Goal: Transaction & Acquisition: Download file/media

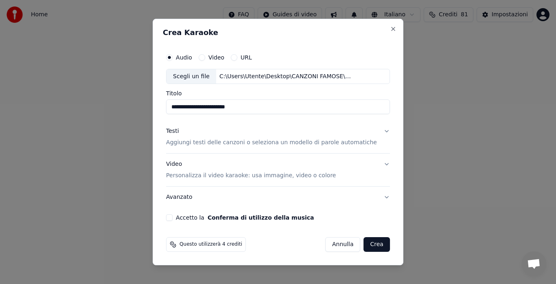
click at [250, 140] on p "Aggiungi testi delle canzoni o seleziona un modello di parole automatiche" at bounding box center [271, 143] width 211 height 8
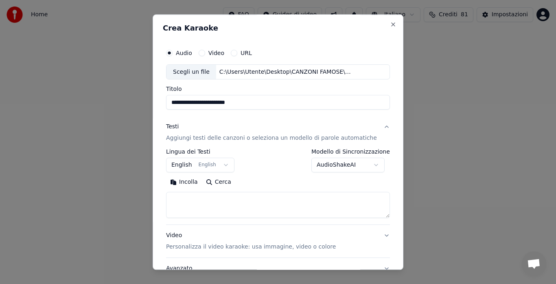
click at [183, 184] on button "Incolla" at bounding box center [184, 182] width 36 height 13
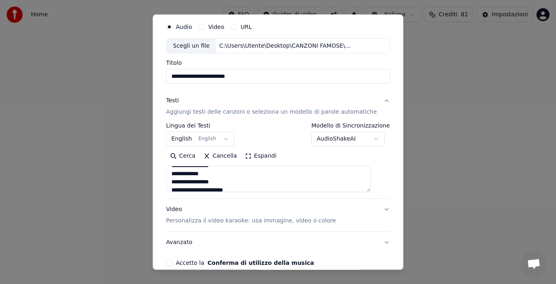
scroll to position [35, 0]
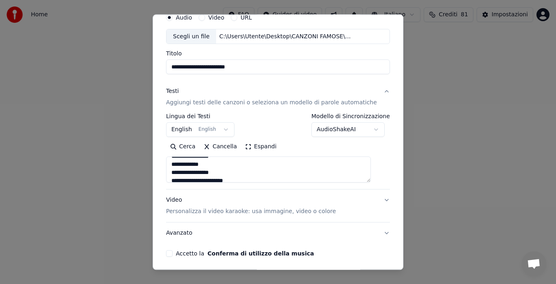
click at [372, 200] on button "Video Personalizza il video karaoke: usa immagine, video o colore" at bounding box center [278, 206] width 224 height 33
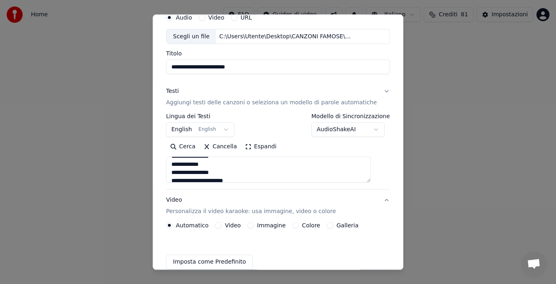
type textarea "**********"
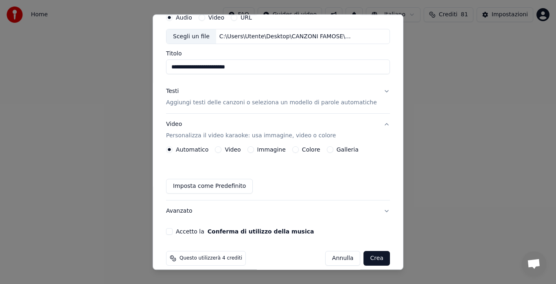
click at [331, 150] on button "Galleria" at bounding box center [330, 149] width 7 height 7
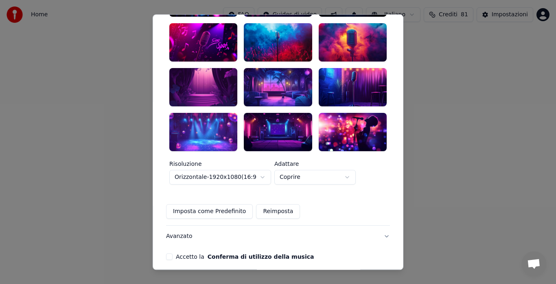
scroll to position [225, 0]
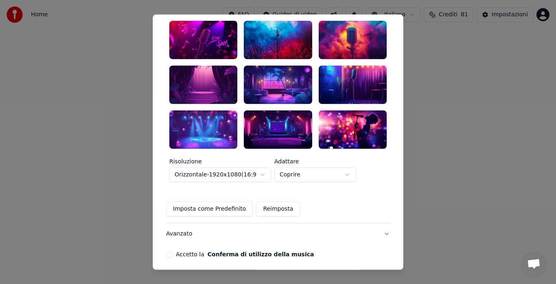
click at [172, 251] on button "Accetto la Conferma di utilizzo della musica" at bounding box center [169, 254] width 7 height 7
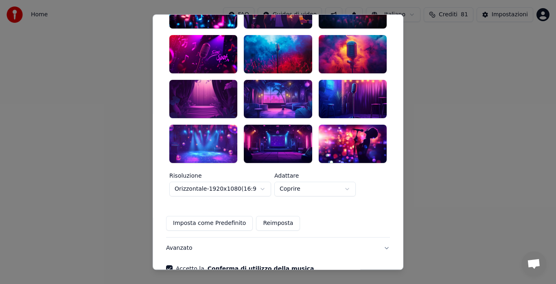
scroll to position [202, 0]
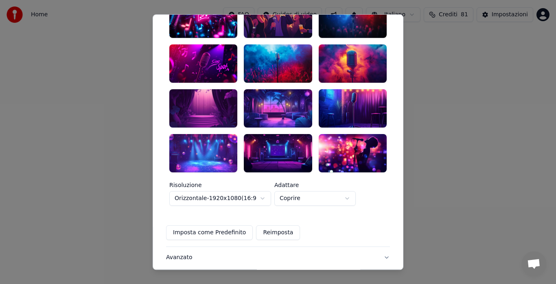
click at [349, 96] on div at bounding box center [352, 108] width 68 height 38
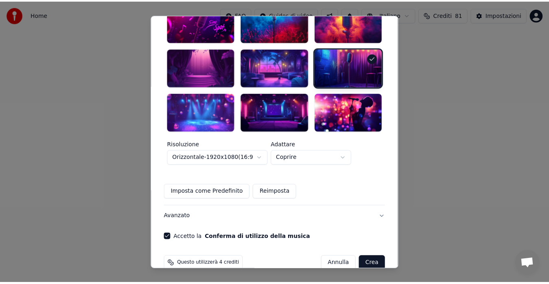
scroll to position [243, 0]
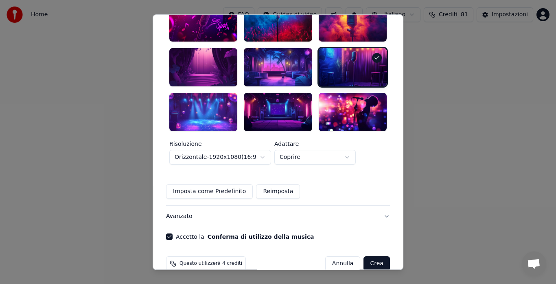
click at [231, 109] on div at bounding box center [203, 112] width 68 height 38
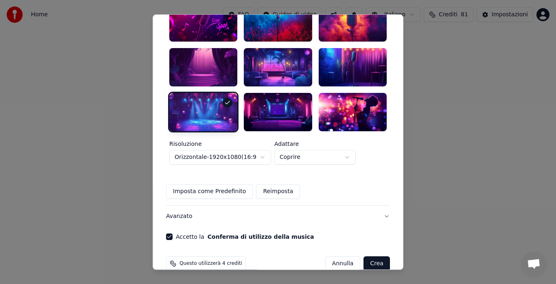
click at [364, 256] on button "Crea" at bounding box center [377, 263] width 26 height 15
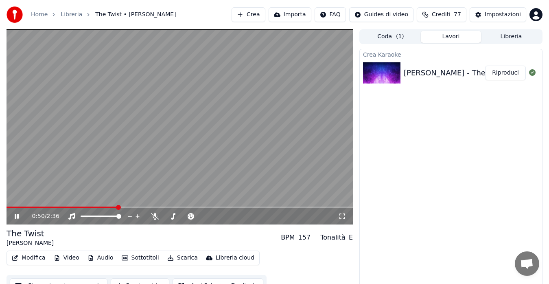
click at [227, 161] on video at bounding box center [180, 126] width 346 height 195
click at [16, 215] on icon at bounding box center [16, 216] width 5 height 6
click at [157, 214] on icon at bounding box center [155, 216] width 8 height 7
click at [20, 256] on button "Modifica" at bounding box center [29, 257] width 40 height 11
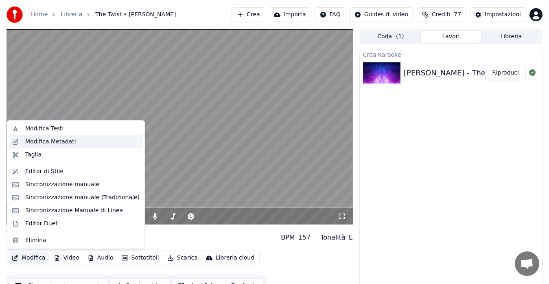
click at [57, 142] on div "Modifica Metadati" at bounding box center [50, 141] width 51 height 8
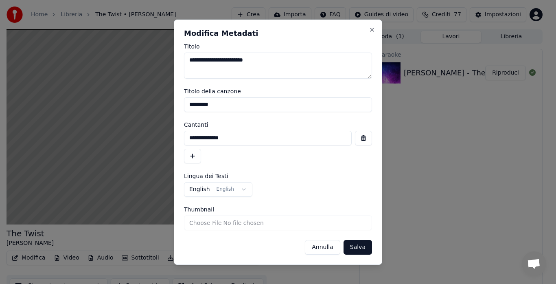
click at [204, 103] on input "*********" at bounding box center [278, 104] width 188 height 15
type input "*********"
click at [195, 156] on button "button" at bounding box center [192, 155] width 17 height 15
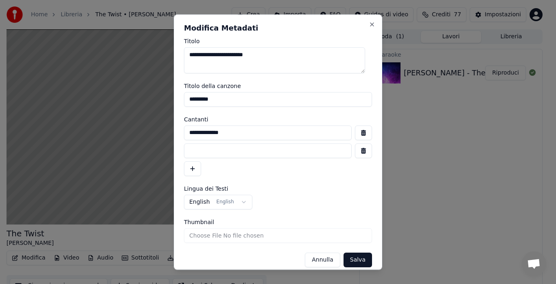
click at [195, 156] on input at bounding box center [268, 150] width 168 height 15
type input "**********"
click at [268, 175] on div "**********" at bounding box center [278, 150] width 188 height 50
click at [345, 259] on button "Salva" at bounding box center [357, 259] width 28 height 15
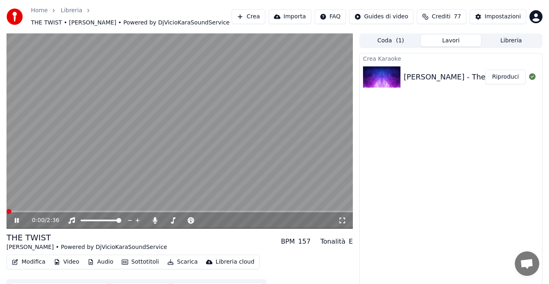
click at [7, 210] on span at bounding box center [7, 211] width 0 height 2
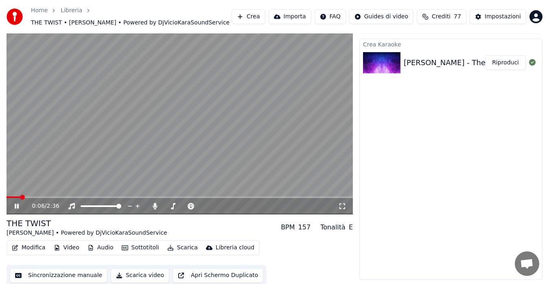
scroll to position [16, 0]
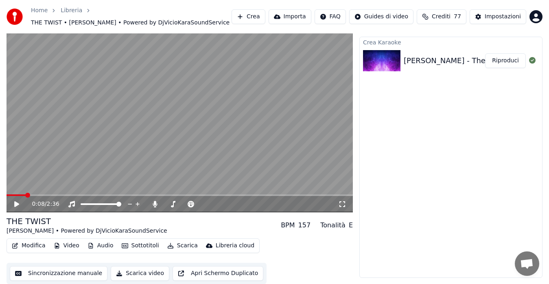
click at [16, 203] on icon at bounding box center [16, 204] width 5 height 6
click at [16, 203] on icon at bounding box center [17, 203] width 4 height 5
click at [17, 202] on icon at bounding box center [16, 204] width 5 height 6
click at [342, 203] on icon at bounding box center [342, 204] width 8 height 7
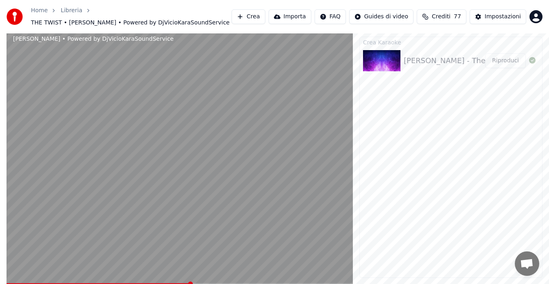
scroll to position [6, 0]
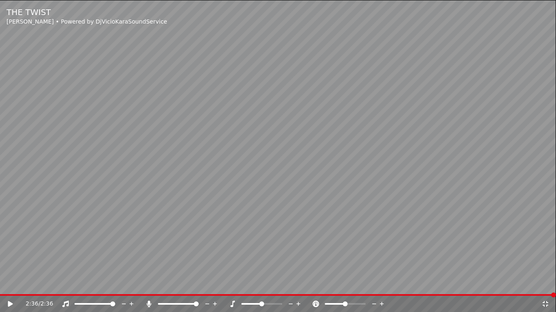
click at [544, 283] on icon at bounding box center [545, 304] width 6 height 6
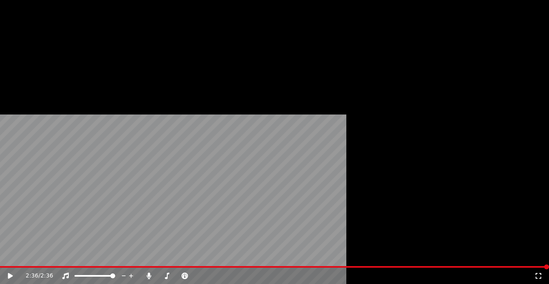
click at [74, 66] on button "Video" at bounding box center [66, 60] width 32 height 11
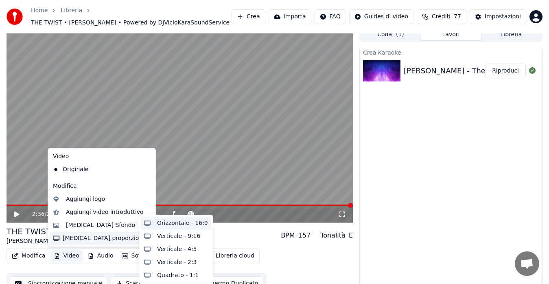
click at [152, 222] on div "Orizzontale - 16:9" at bounding box center [176, 222] width 70 height 13
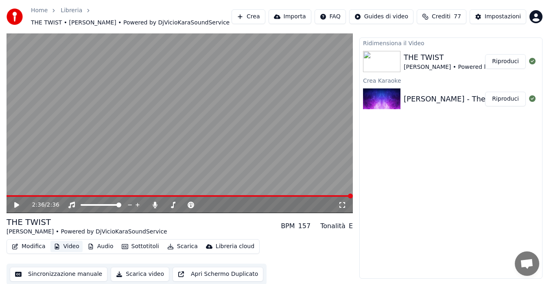
scroll to position [16, 0]
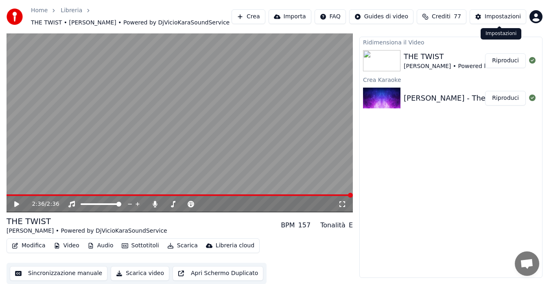
click at [486, 20] on button "Impostazioni" at bounding box center [497, 16] width 57 height 15
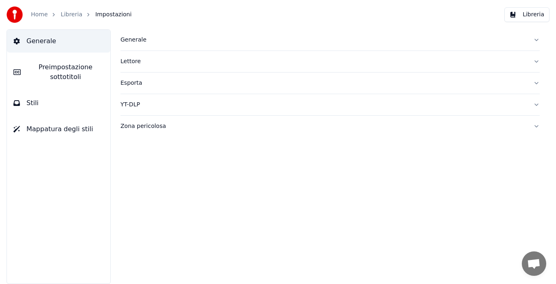
click at [418, 74] on button "Esporta" at bounding box center [329, 82] width 419 height 21
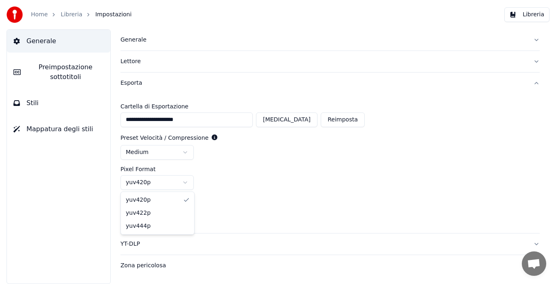
click at [188, 182] on html "**********" at bounding box center [278, 142] width 556 height 284
click at [179, 183] on html "**********" at bounding box center [278, 142] width 556 height 284
click at [256, 193] on div "**********" at bounding box center [329, 163] width 419 height 139
click at [513, 15] on button "Libreria" at bounding box center [526, 14] width 45 height 15
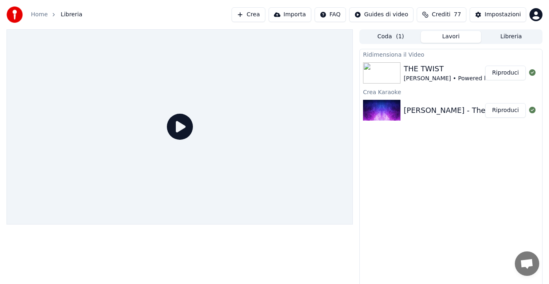
click at [440, 32] on button "Lavori" at bounding box center [451, 37] width 60 height 12
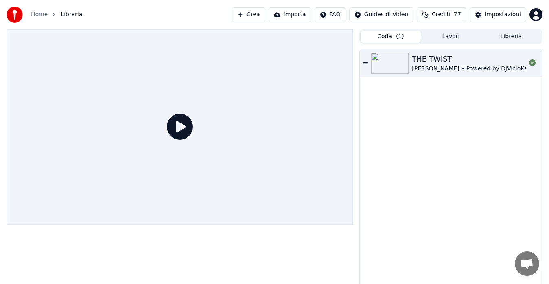
click at [375, 33] on button "Coda ( 1 )" at bounding box center [390, 37] width 60 height 12
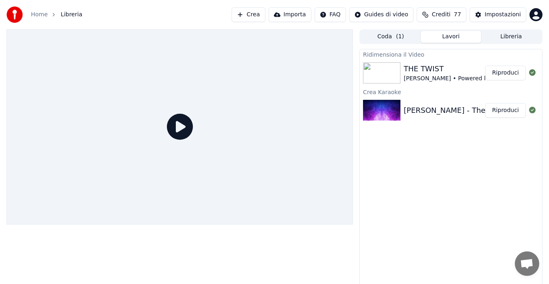
click at [443, 32] on button "Lavori" at bounding box center [451, 37] width 60 height 12
click at [502, 75] on button "Riproduci" at bounding box center [505, 72] width 41 height 15
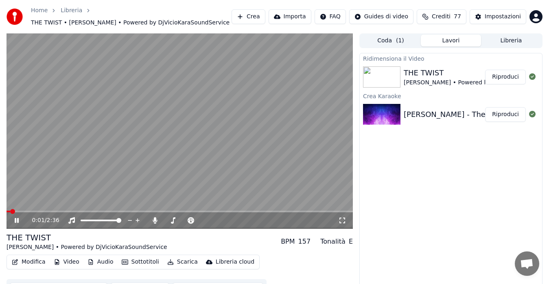
click at [245, 110] on video at bounding box center [180, 130] width 346 height 195
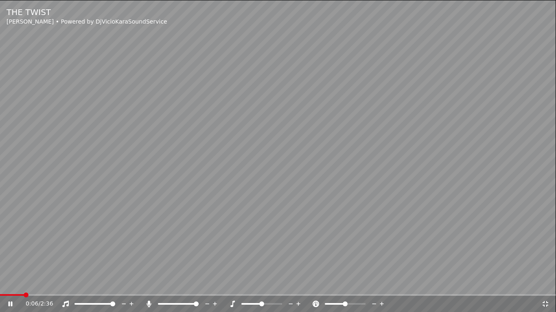
click at [2, 283] on video at bounding box center [278, 156] width 556 height 312
click at [1, 283] on span at bounding box center [12, 295] width 25 height 2
click at [11, 283] on icon at bounding box center [16, 304] width 19 height 7
click at [149, 283] on icon at bounding box center [149, 304] width 4 height 7
click at [422, 107] on video at bounding box center [278, 156] width 556 height 312
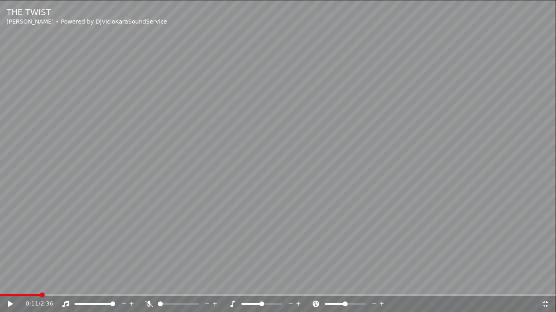
click at [422, 107] on video at bounding box center [278, 156] width 556 height 312
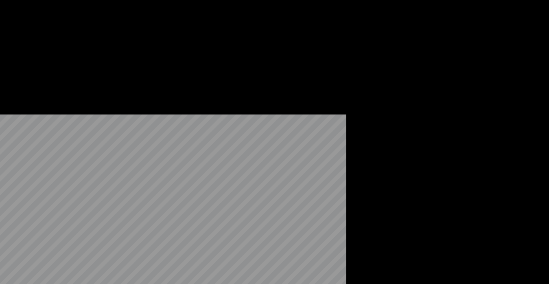
click at [174, 72] on button "Scarica" at bounding box center [182, 66] width 37 height 11
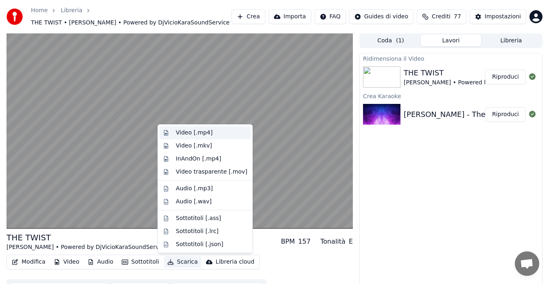
click at [195, 131] on div "Video [.mp4]" at bounding box center [194, 133] width 37 height 8
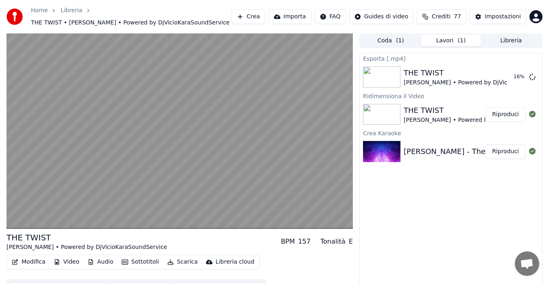
click at [503, 43] on button "Libreria" at bounding box center [511, 41] width 60 height 12
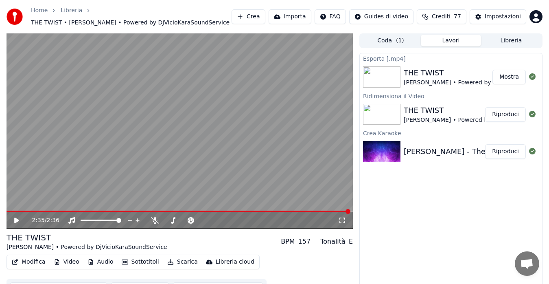
click at [457, 39] on button "Lavori" at bounding box center [451, 41] width 60 height 12
click at [510, 78] on button "Mostra" at bounding box center [508, 77] width 33 height 15
